Goal: Task Accomplishment & Management: Use online tool/utility

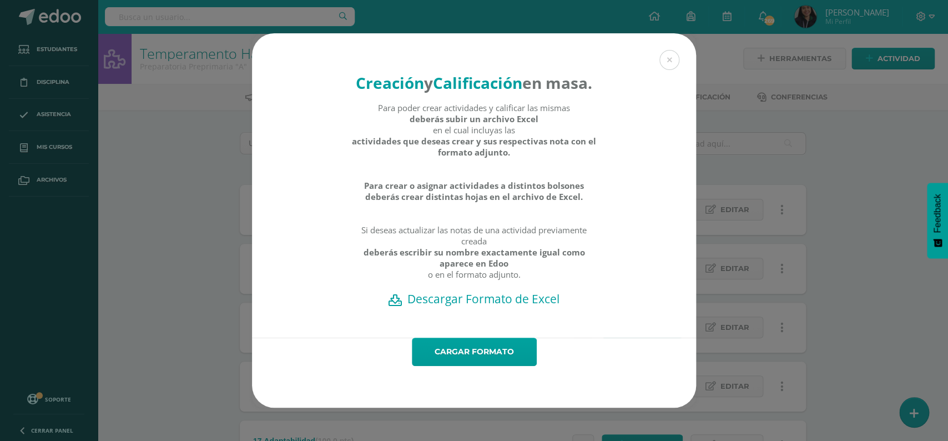
click at [836, 133] on div "Creación y Calificación en masa. Para poder crear actividades y calificar las m…" at bounding box center [473, 220] width 939 height 374
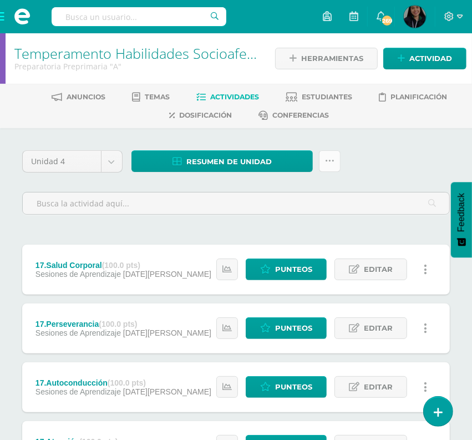
click at [322, 163] on link at bounding box center [330, 161] width 22 height 22
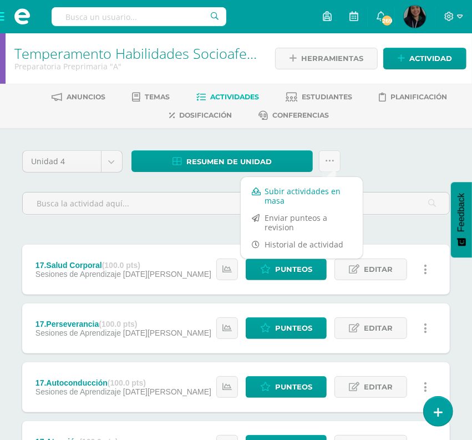
click at [291, 202] on link "Subir actividades en masa" at bounding box center [302, 196] width 122 height 27
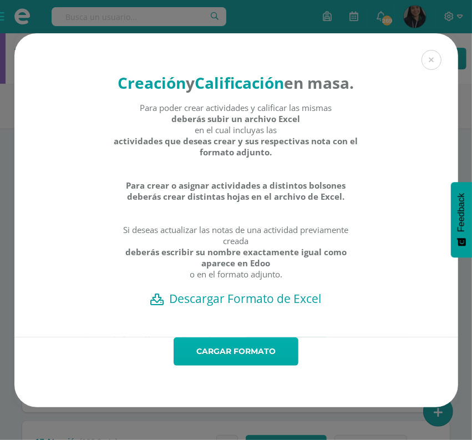
click at [238, 350] on link "Cargar formato" at bounding box center [236, 351] width 125 height 28
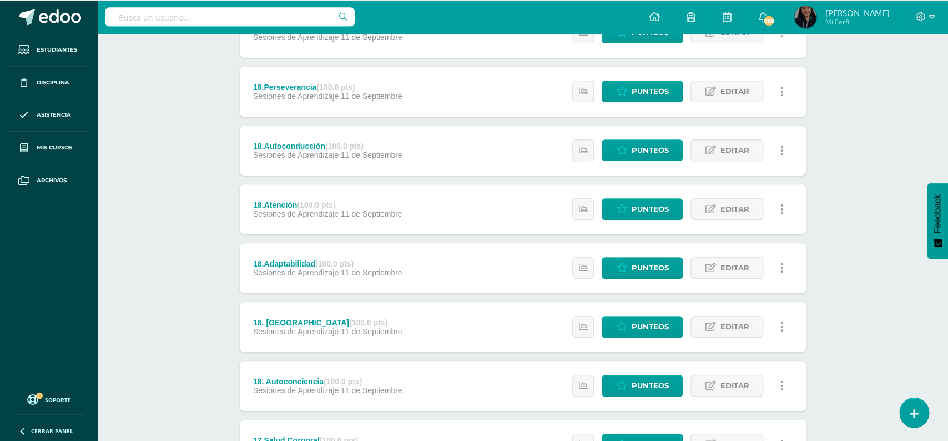
scroll to position [120, 0]
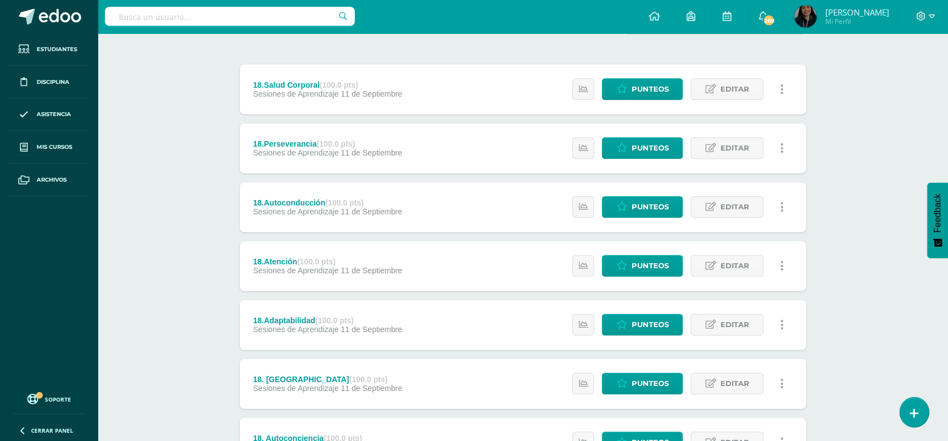
drag, startPoint x: 946, startPoint y: 135, endPoint x: 944, endPoint y: 163, distance: 28.4
click at [472, 163] on html "Actividades Cargadas Exitosamente. Estudiantes Disciplina Asistencia Mis cursos…" at bounding box center [474, 416] width 948 height 1073
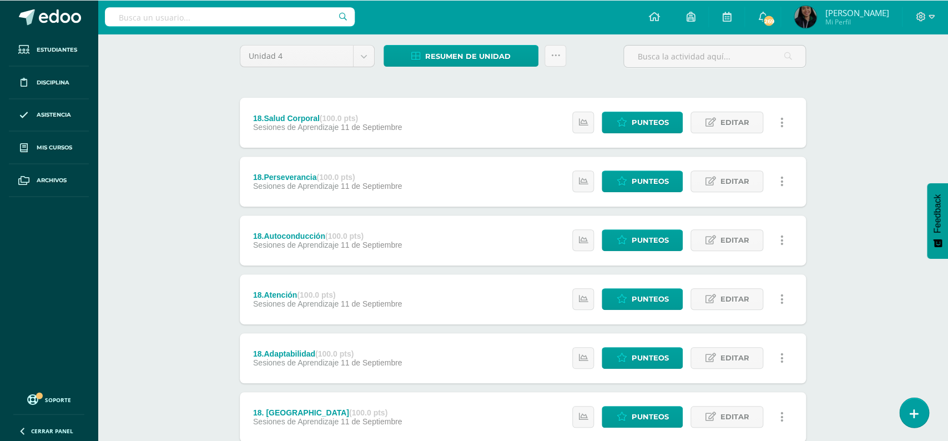
scroll to position [0, 0]
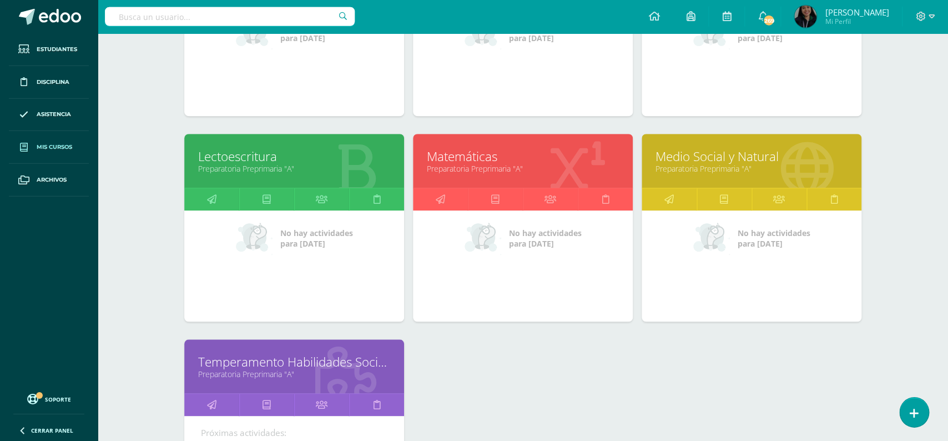
scroll to position [275, 0]
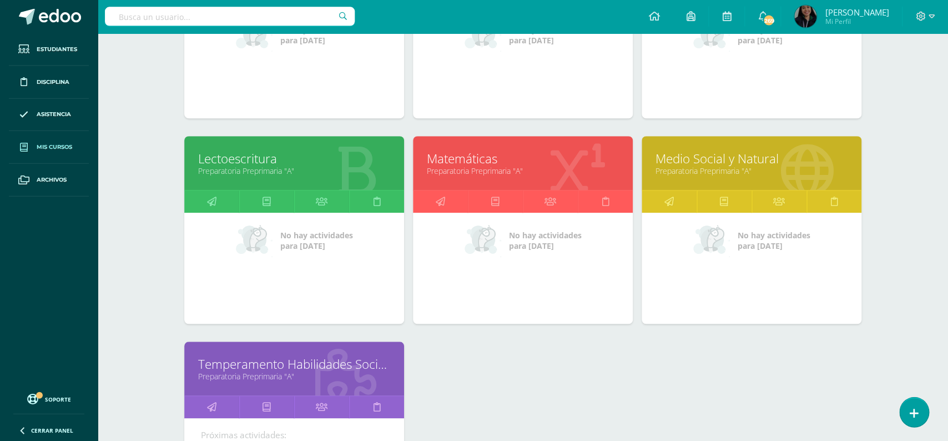
click at [707, 166] on link "Preparatoria Preprimaria "A"" at bounding box center [751, 171] width 192 height 11
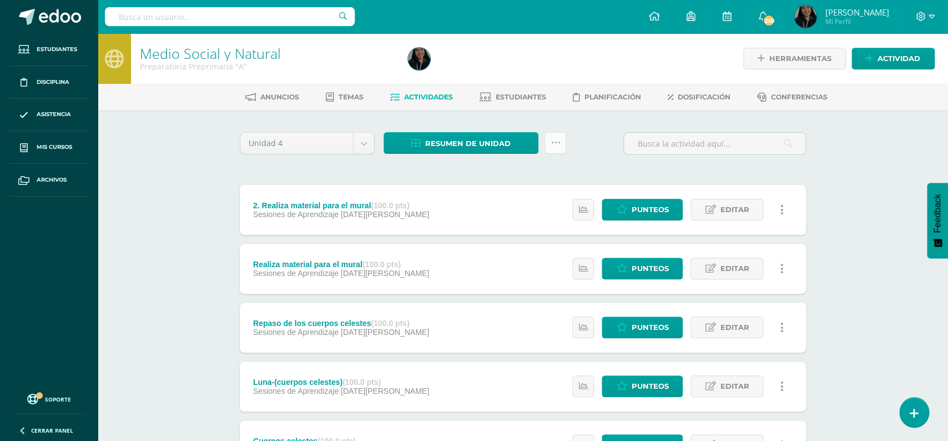
click at [551, 145] on icon at bounding box center [554, 142] width 9 height 9
click at [533, 172] on link "Subir actividades en masa" at bounding box center [527, 178] width 122 height 27
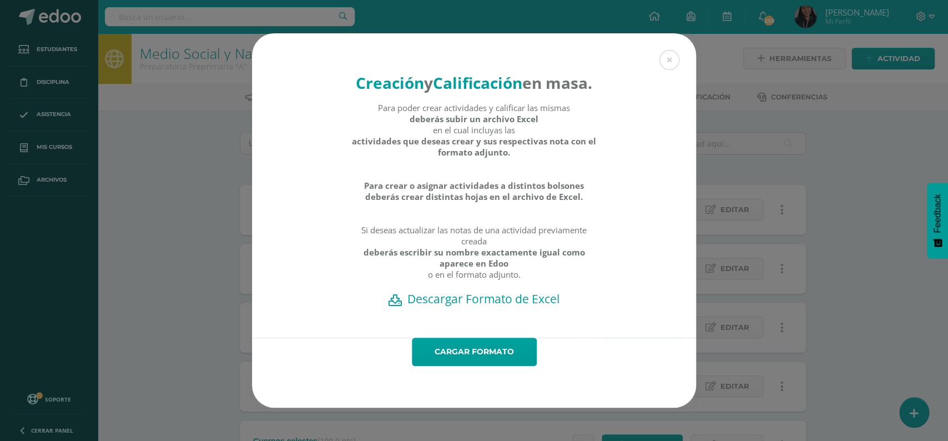
click at [466, 291] on h2 "Descargar Formato de Excel" at bounding box center [473, 299] width 405 height 16
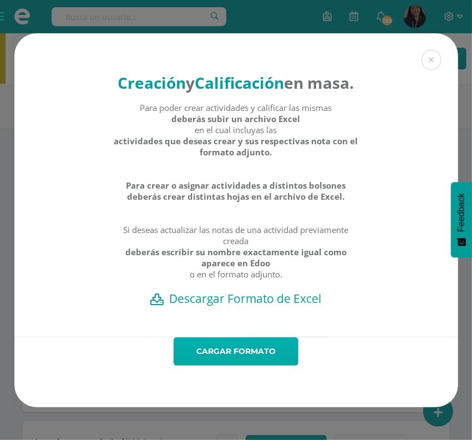
click at [227, 337] on link "Cargar formato" at bounding box center [236, 351] width 125 height 28
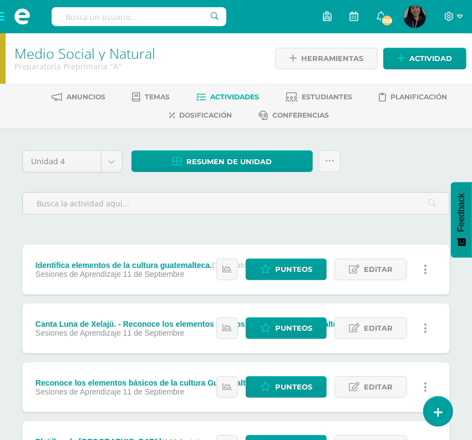
drag, startPoint x: 465, startPoint y: 100, endPoint x: 462, endPoint y: 130, distance: 30.6
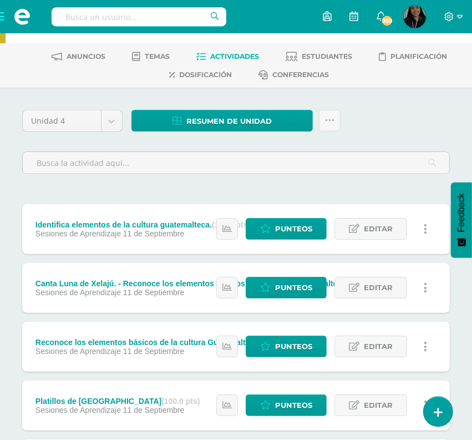
scroll to position [34, 0]
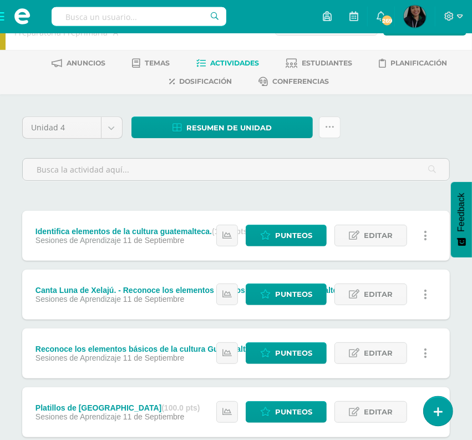
click at [333, 128] on icon at bounding box center [329, 127] width 9 height 9
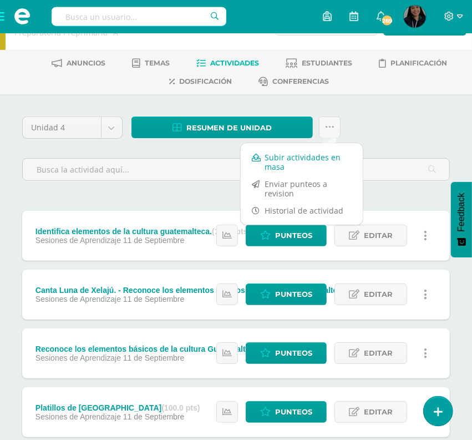
click at [312, 164] on link "Subir actividades en masa" at bounding box center [302, 162] width 122 height 27
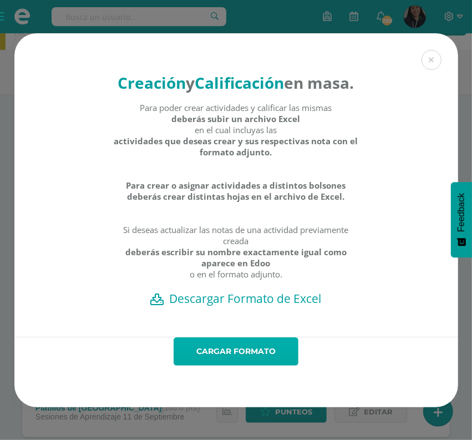
click at [262, 346] on link "Cargar formato" at bounding box center [236, 351] width 125 height 28
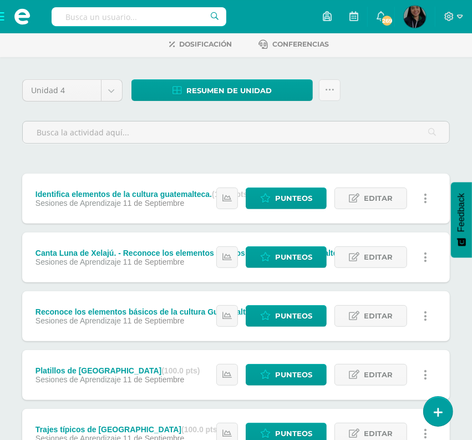
scroll to position [73, 0]
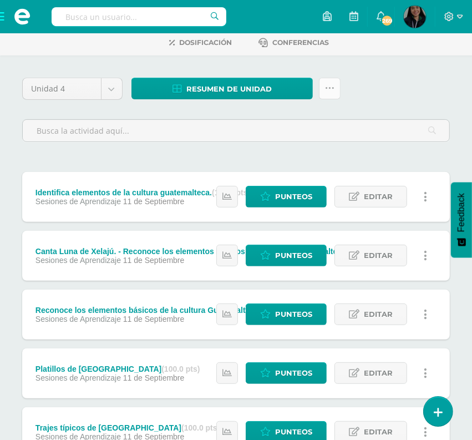
click at [331, 83] on link at bounding box center [330, 89] width 22 height 22
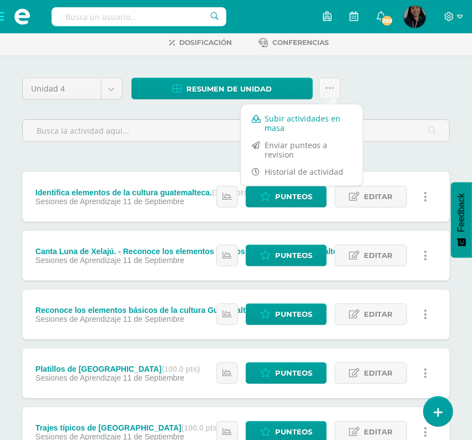
click at [294, 119] on link "Subir actividades en masa" at bounding box center [302, 123] width 122 height 27
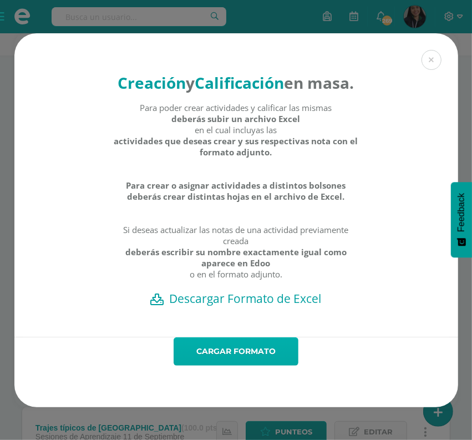
click at [247, 337] on link "Cargar formato" at bounding box center [236, 351] width 125 height 28
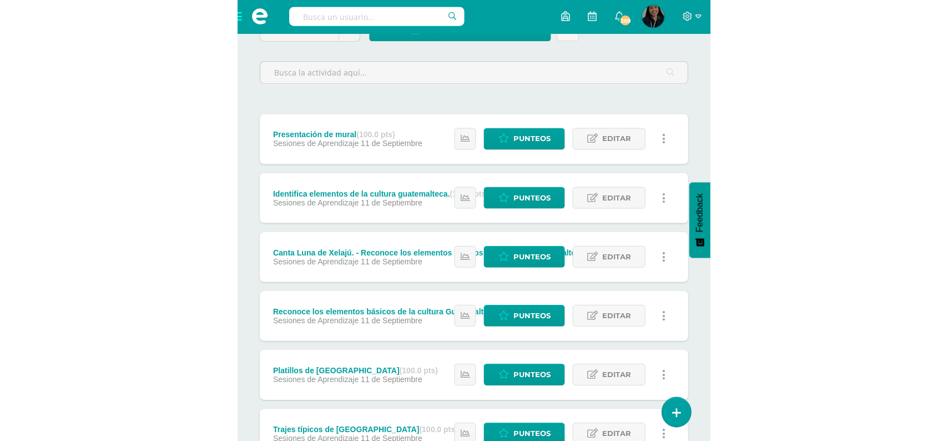
scroll to position [112, 0]
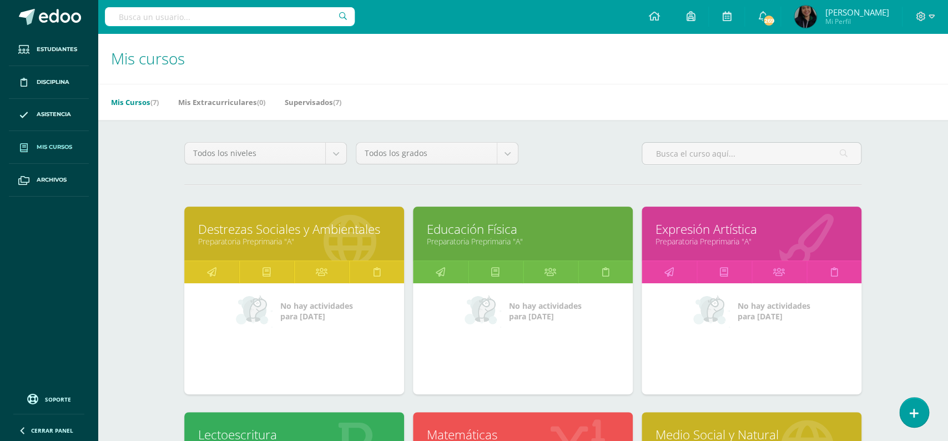
scroll to position [275, 0]
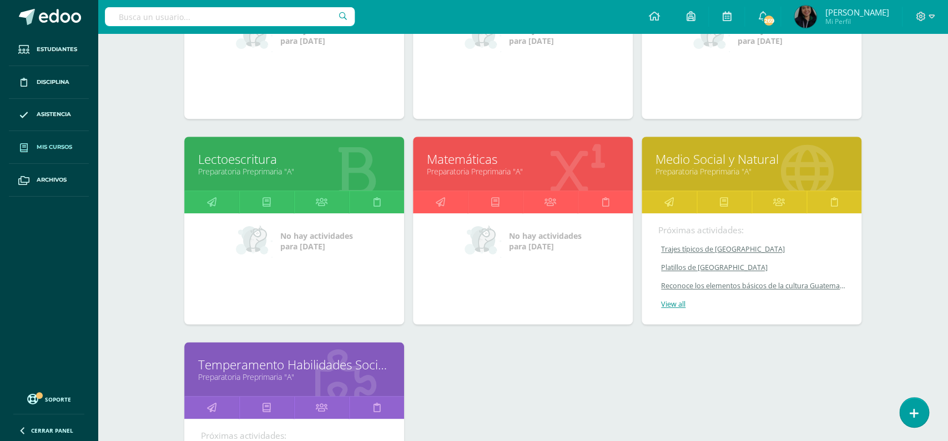
click at [464, 166] on link "Preparatoria Preprimaria "A"" at bounding box center [523, 171] width 192 height 11
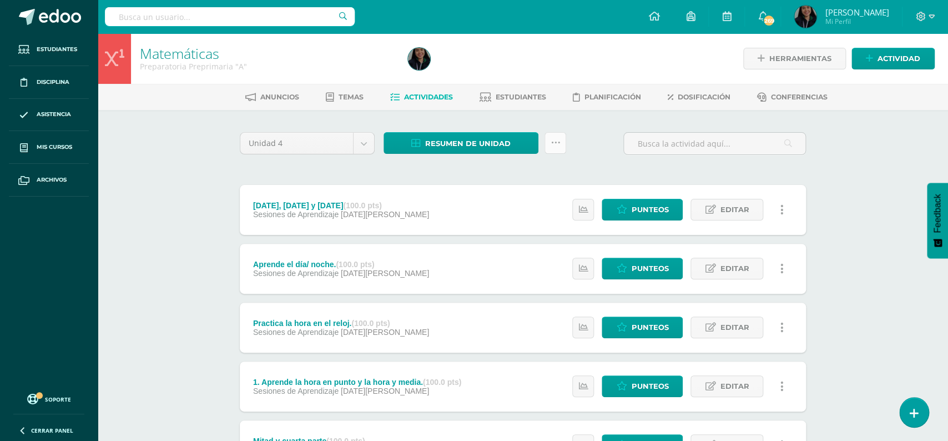
click at [547, 141] on link at bounding box center [555, 143] width 22 height 22
click at [541, 174] on link "Subir actividades en masa" at bounding box center [527, 178] width 122 height 27
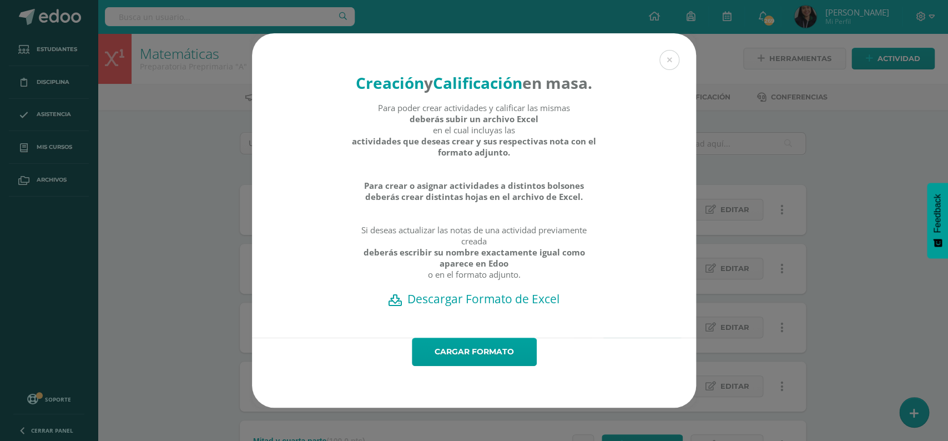
click at [482, 291] on h2 "Descargar Formato de Excel" at bounding box center [473, 299] width 405 height 16
click at [831, 158] on div "Creación y Calificación en masa. Para poder crear actividades y calificar las m…" at bounding box center [473, 220] width 939 height 374
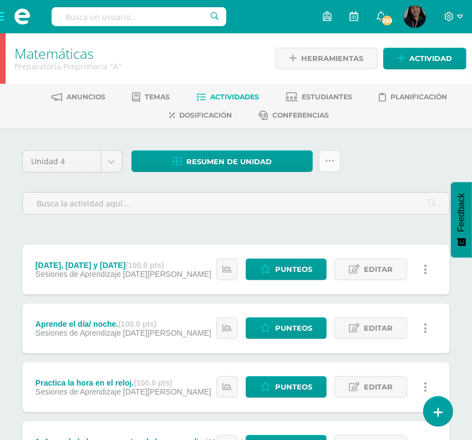
click at [328, 165] on icon at bounding box center [329, 160] width 9 height 9
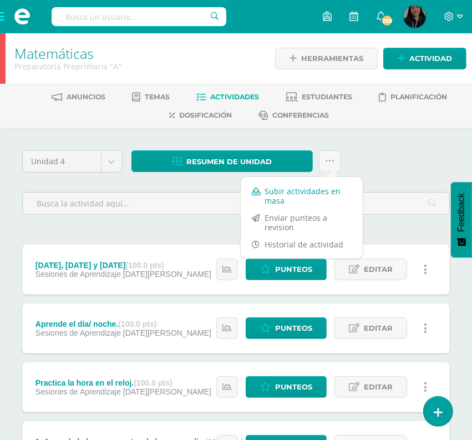
click at [303, 185] on link "Subir actividades en masa" at bounding box center [302, 196] width 122 height 27
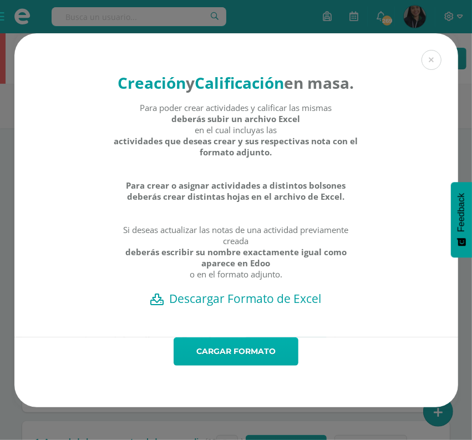
click at [254, 337] on link "Cargar formato" at bounding box center [236, 351] width 125 height 28
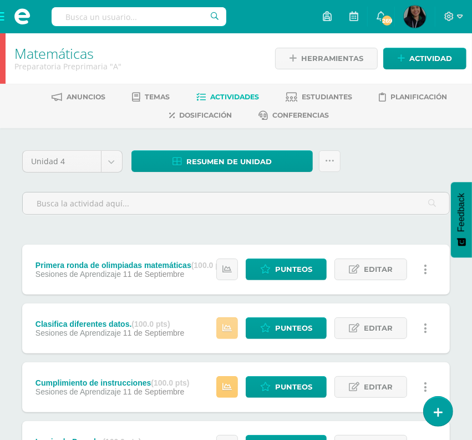
click at [225, 323] on icon at bounding box center [226, 327] width 9 height 9
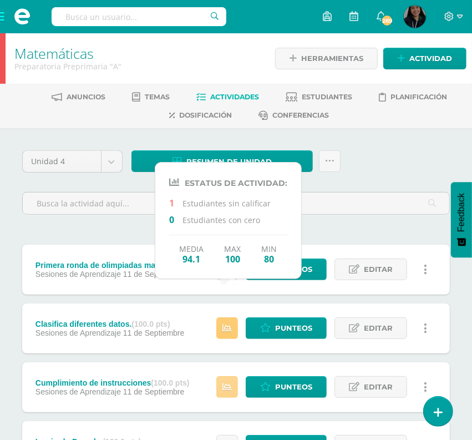
click at [230, 382] on icon at bounding box center [226, 386] width 9 height 9
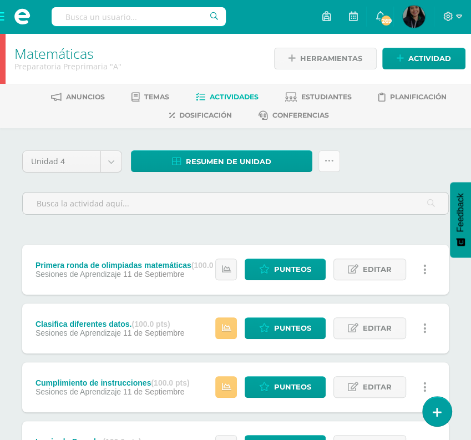
click at [322, 166] on link at bounding box center [329, 161] width 22 height 22
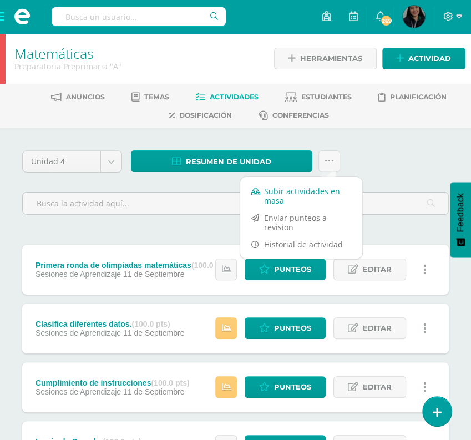
click at [300, 192] on link "Subir actividades en masa" at bounding box center [301, 196] width 122 height 27
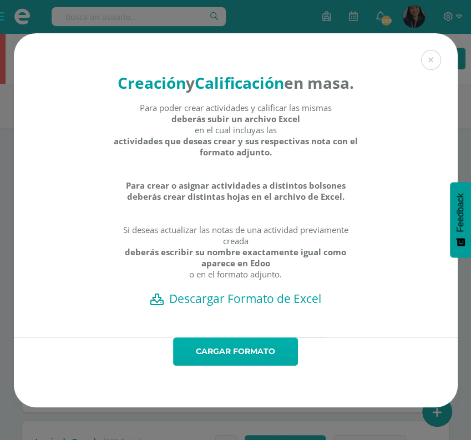
click at [247, 337] on link "Cargar formato" at bounding box center [235, 351] width 125 height 28
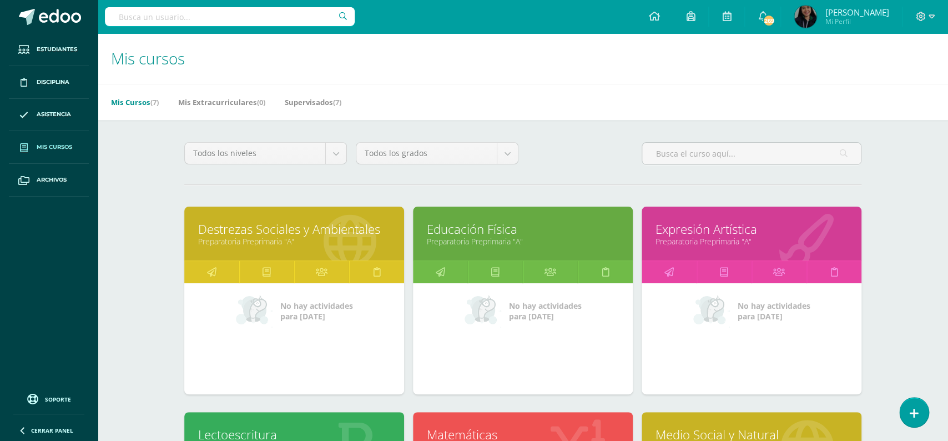
scroll to position [275, 0]
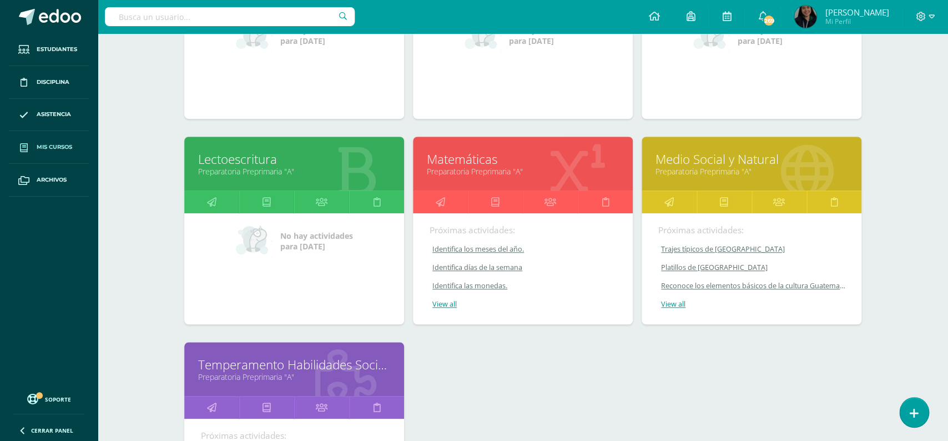
click at [238, 166] on link "Preparatoria Preprimaria "A"" at bounding box center [294, 171] width 192 height 11
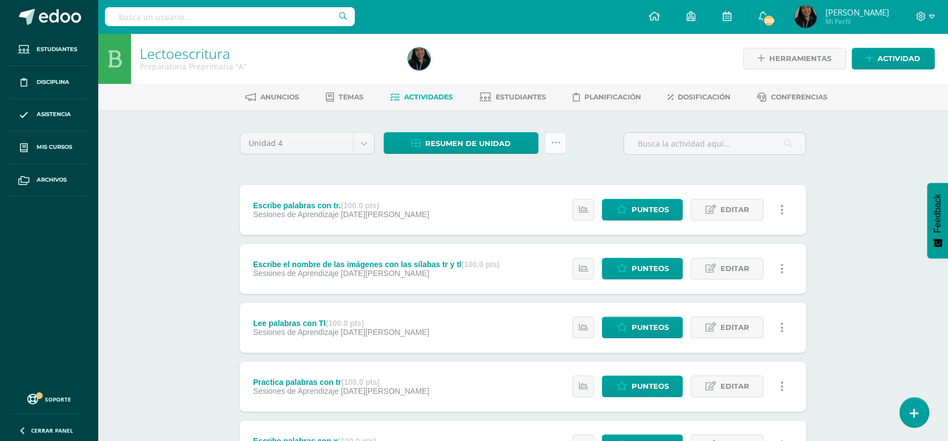
click at [545, 144] on link at bounding box center [555, 143] width 22 height 22
click at [530, 178] on link "Subir actividades en masa" at bounding box center [527, 178] width 122 height 27
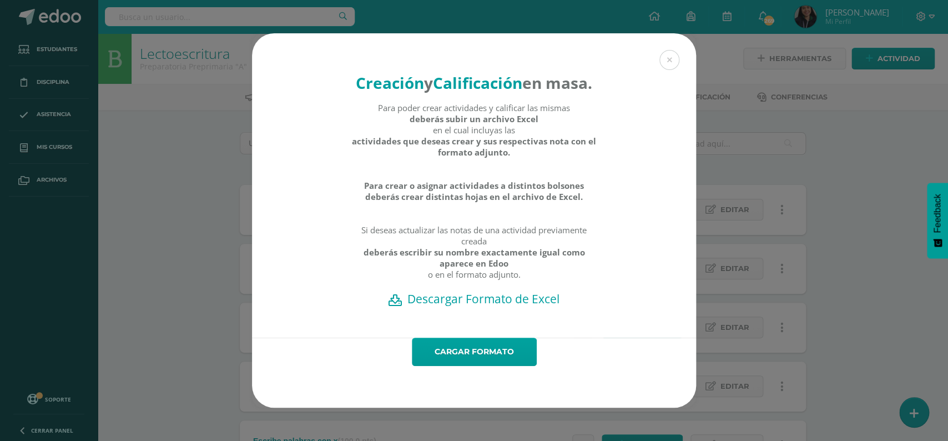
click at [489, 291] on h2 "Descargar Formato de Excel" at bounding box center [473, 299] width 405 height 16
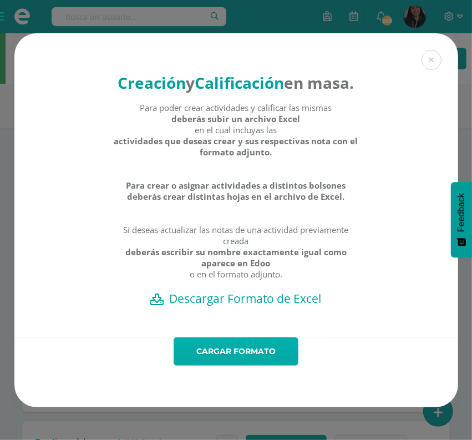
click at [260, 337] on link "Cargar formato" at bounding box center [236, 351] width 125 height 28
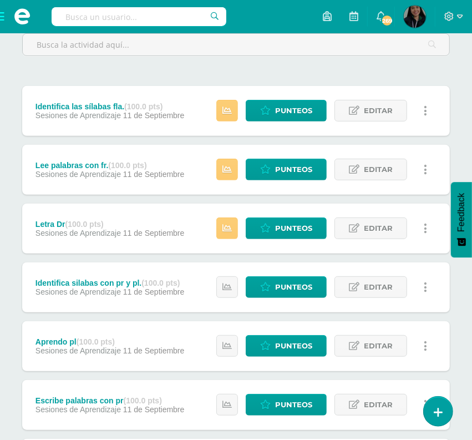
scroll to position [104, 0]
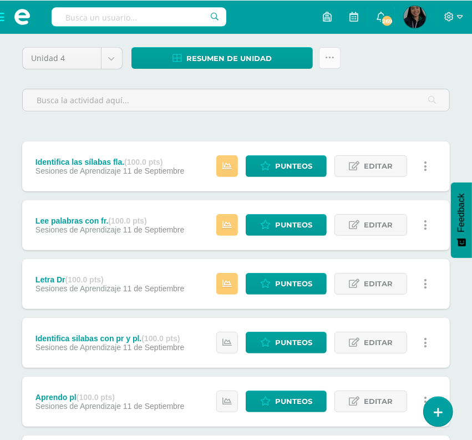
click at [328, 60] on icon at bounding box center [329, 57] width 9 height 9
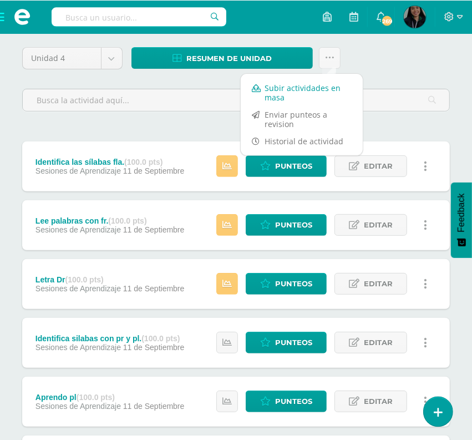
click at [312, 88] on link "Subir actividades en masa" at bounding box center [302, 92] width 122 height 27
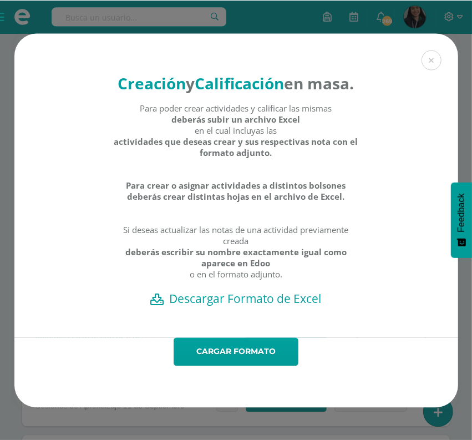
scroll to position [103, 0]
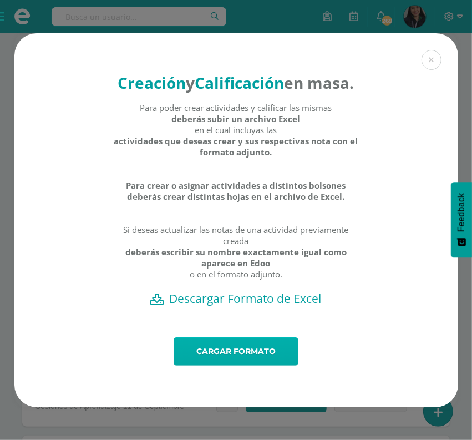
click at [249, 337] on link "Cargar formato" at bounding box center [236, 351] width 125 height 28
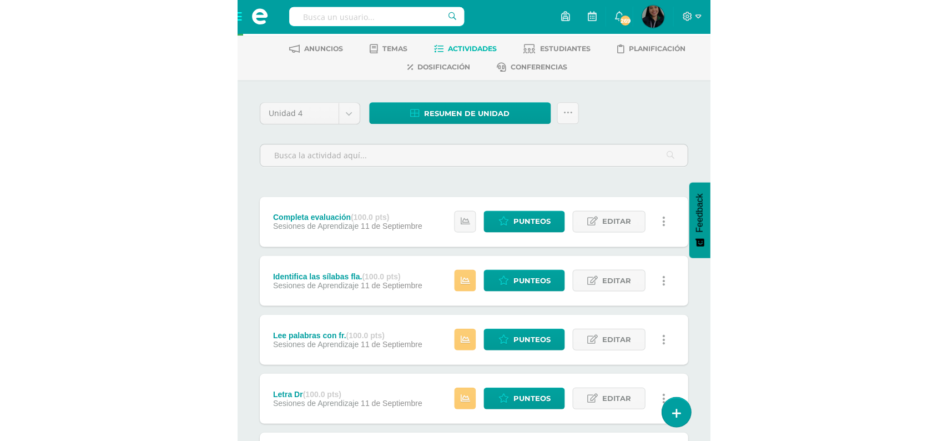
scroll to position [45, 0]
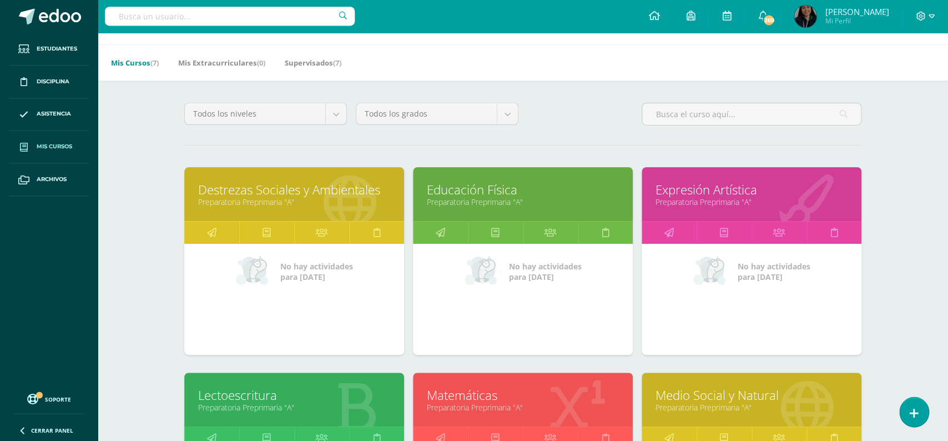
scroll to position [27, 0]
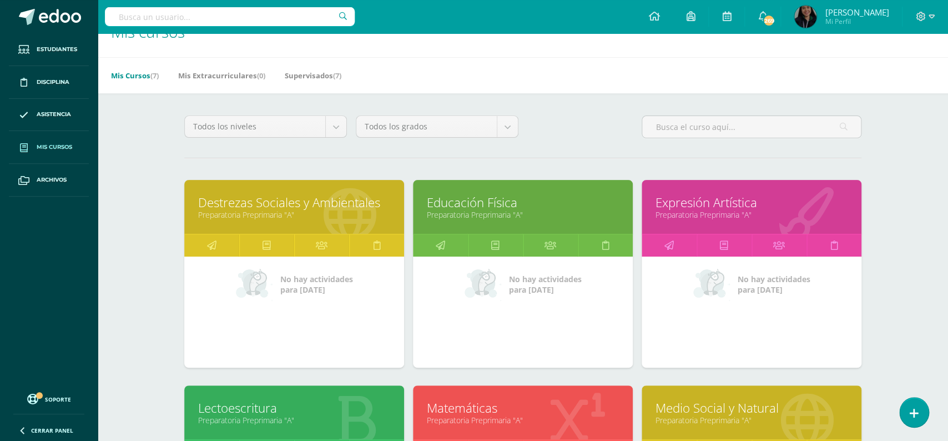
click at [305, 194] on link "Destrezas Sociales y Ambientales" at bounding box center [294, 202] width 192 height 17
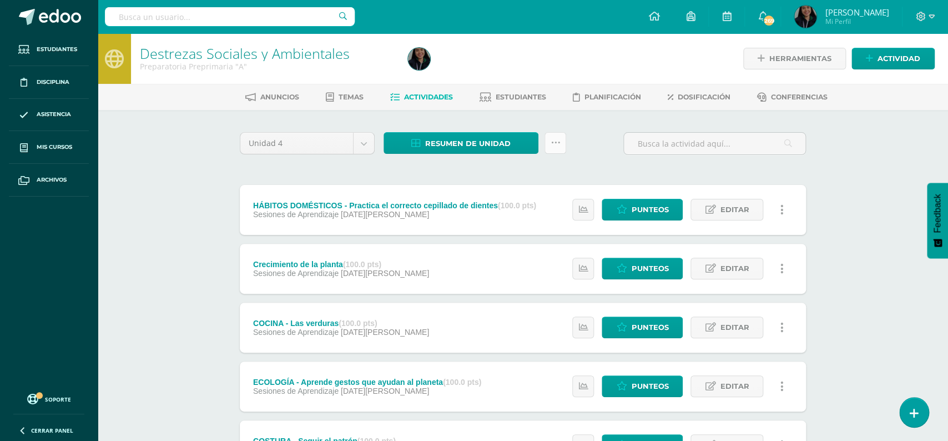
click at [551, 152] on link at bounding box center [555, 143] width 22 height 22
click at [550, 174] on link "Subir actividades en masa" at bounding box center [527, 178] width 122 height 27
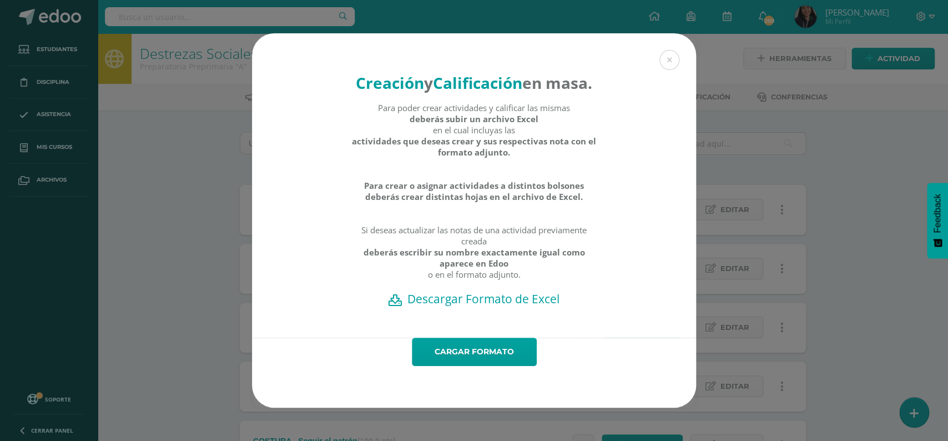
click at [502, 291] on h2 "Descargar Formato de Excel" at bounding box center [473, 299] width 405 height 16
click at [638, 28] on div "Creación y Calificación en masa. Para poder crear actividades y calificar las m…" at bounding box center [474, 220] width 948 height 441
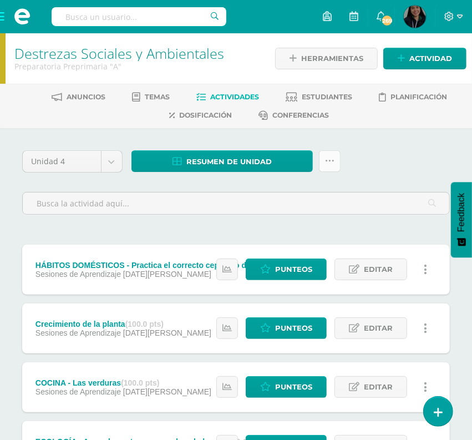
click at [322, 155] on link at bounding box center [330, 161] width 22 height 22
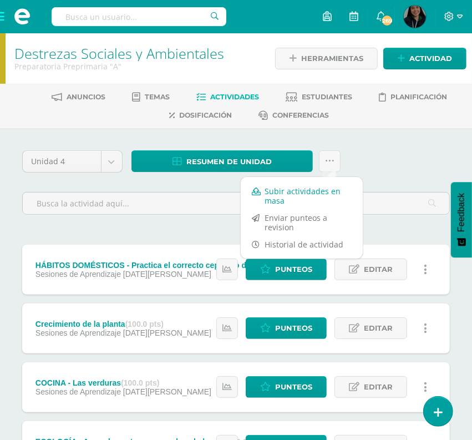
click at [291, 192] on link "Subir actividades en masa" at bounding box center [302, 196] width 122 height 27
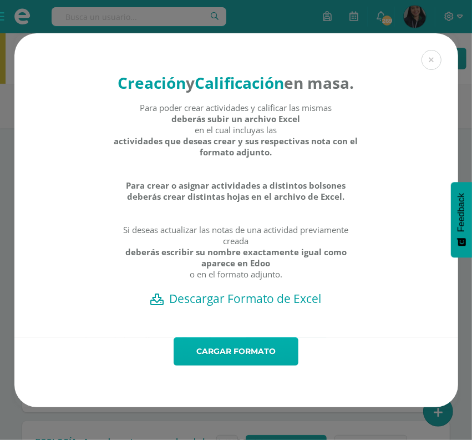
click at [245, 337] on link "Cargar formato" at bounding box center [236, 351] width 125 height 28
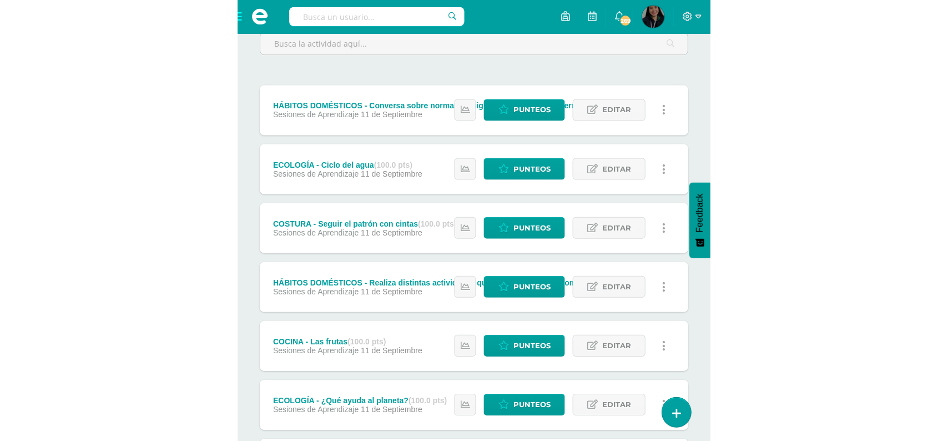
scroll to position [142, 0]
